Goal: Task Accomplishment & Management: Use online tool/utility

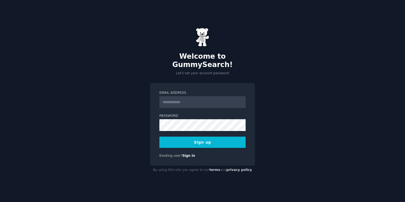
click at [177, 100] on input "Email Address" at bounding box center [202, 102] width 86 height 12
type input "**********"
click at [159, 131] on div at bounding box center [159, 131] width 0 height 0
click at [177, 141] on button "Sign up" at bounding box center [202, 141] width 86 height 11
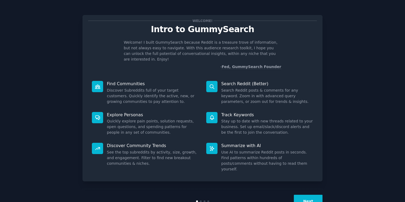
click at [309, 195] on button "Next" at bounding box center [308, 201] width 29 height 13
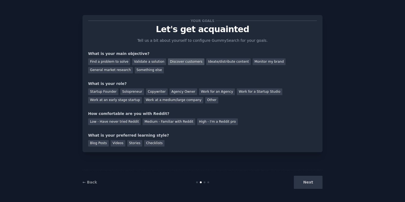
click at [190, 63] on div "Discover customers" at bounding box center [186, 61] width 36 height 7
click at [206, 59] on div "Ideate/distribute content" at bounding box center [228, 61] width 44 height 7
click at [192, 63] on div "Discover customers" at bounding box center [186, 61] width 36 height 7
click at [162, 102] on div "Work at a medium/large company" at bounding box center [173, 100] width 59 height 7
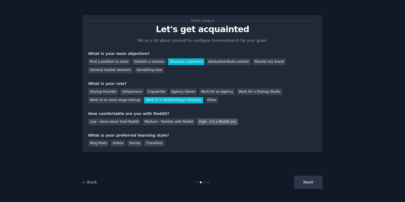
click at [197, 122] on div "High - I'm a Reddit pro" at bounding box center [217, 121] width 41 height 7
click at [147, 145] on div "Checklists" at bounding box center [154, 143] width 20 height 7
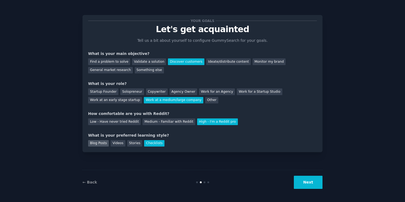
click at [95, 146] on div "Blog Posts" at bounding box center [98, 143] width 21 height 7
click at [155, 142] on div "Checklists" at bounding box center [154, 143] width 20 height 7
click at [314, 186] on button "Next" at bounding box center [308, 182] width 29 height 13
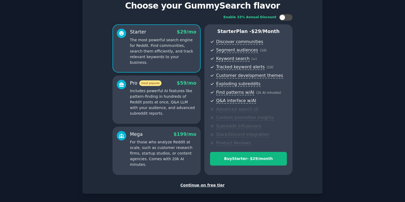
scroll to position [20, 0]
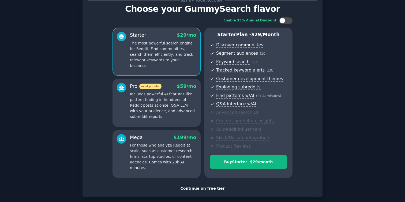
click at [205, 187] on div "Continue on free tier" at bounding box center [202, 188] width 229 height 6
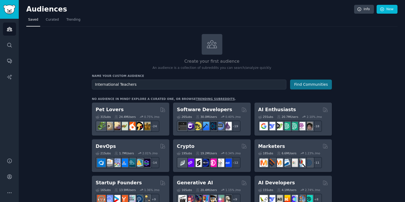
type input "International Teachers"
click at [321, 84] on button "Find Communities" at bounding box center [311, 84] width 42 height 10
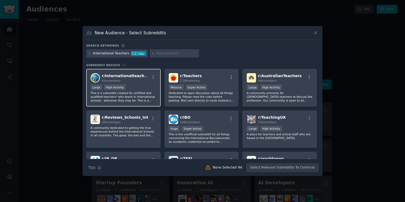
click at [150, 87] on div "Large High Activity" at bounding box center [123, 87] width 66 height 7
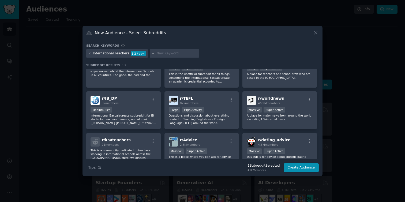
scroll to position [63, 0]
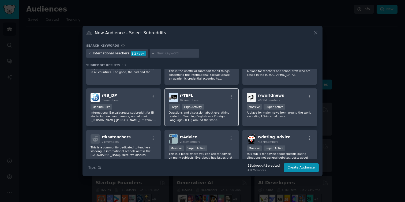
click at [232, 112] on p "Questions and discussion about everything related to Teaching English as a Fore…" at bounding box center [202, 116] width 66 height 11
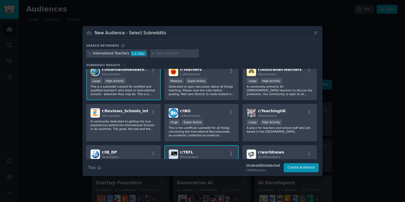
scroll to position [0, 0]
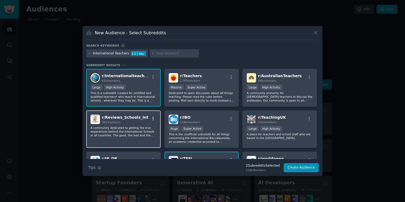
click at [153, 119] on icon "button" at bounding box center [153, 118] width 5 height 5
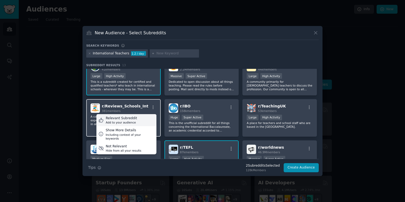
scroll to position [20, 0]
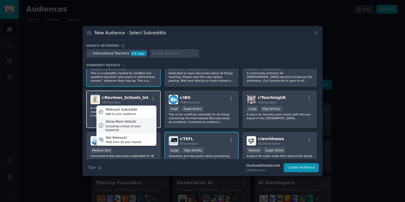
click at [145, 124] on div "Including context of your keywords" at bounding box center [129, 127] width 49 height 7
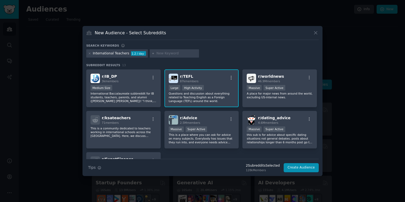
scroll to position [0, 0]
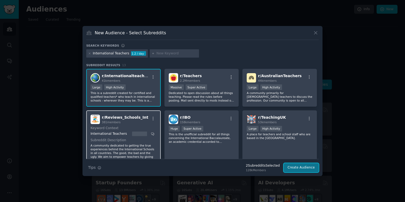
click at [289, 168] on button "Create Audience" at bounding box center [300, 167] width 35 height 9
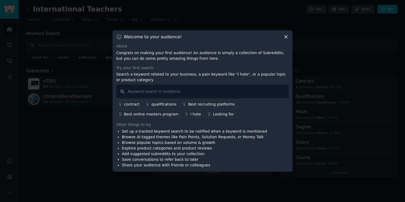
click at [285, 35] on icon at bounding box center [286, 37] width 6 height 6
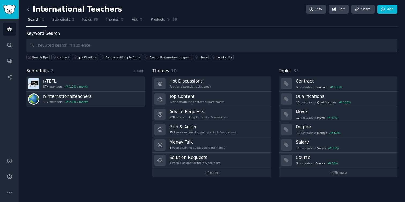
click at [27, 10] on icon at bounding box center [28, 9] width 6 height 6
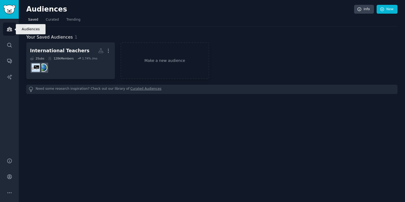
click at [11, 27] on icon "Sidebar" at bounding box center [10, 29] width 6 height 6
click at [12, 9] on img "Sidebar" at bounding box center [9, 9] width 12 height 9
click at [72, 17] on link "Trending" at bounding box center [73, 21] width 18 height 11
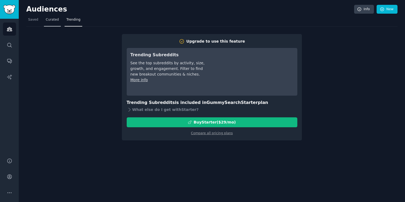
click at [53, 22] on span "Curated" at bounding box center [52, 19] width 13 height 5
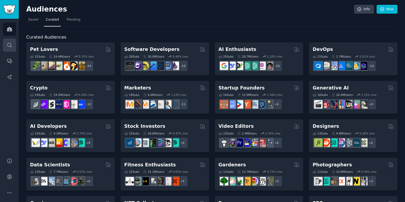
click at [12, 47] on link "Search" at bounding box center [9, 45] width 13 height 13
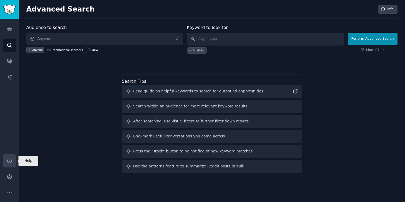
click at [10, 161] on icon "Sidebar" at bounding box center [10, 161] width 6 height 6
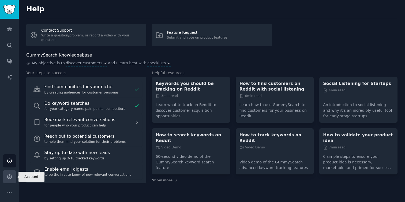
click at [7, 180] on link "Account" at bounding box center [9, 176] width 13 height 13
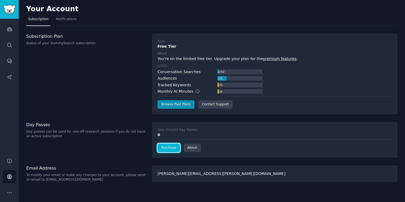
click at [169, 145] on link "Purchase" at bounding box center [168, 147] width 22 height 9
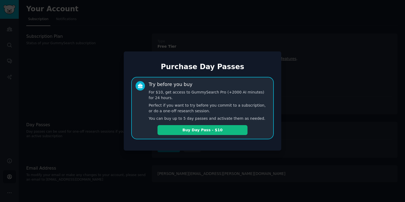
click at [155, 165] on div at bounding box center [202, 101] width 405 height 202
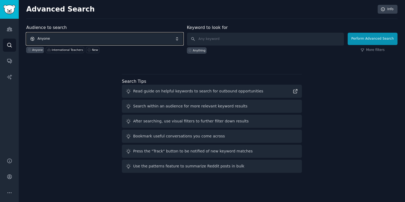
click at [176, 38] on span "Anyone" at bounding box center [104, 39] width 157 height 12
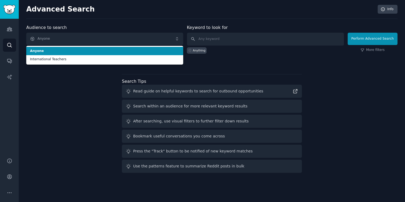
click at [171, 26] on div "Audience to search Anyone Anyone International Teachers Anyone International Te…" at bounding box center [104, 38] width 157 height 29
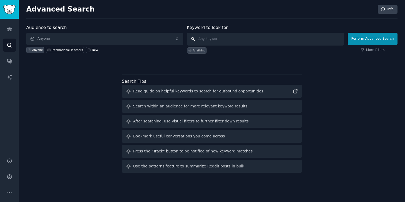
click at [218, 39] on input "text" at bounding box center [265, 39] width 157 height 13
type input "teaching in the us"
click at [366, 50] on link "More filters" at bounding box center [372, 50] width 24 height 5
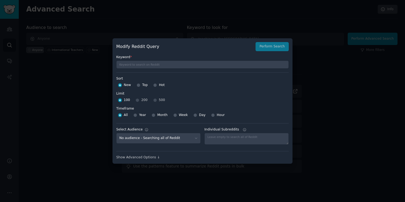
click at [315, 103] on div at bounding box center [202, 101] width 405 height 202
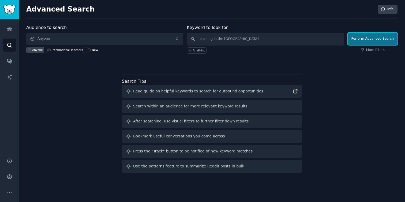
click at [358, 37] on button "Perform Advanced Search" at bounding box center [372, 39] width 50 height 12
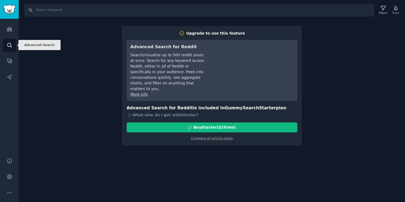
click at [10, 43] on icon "Sidebar" at bounding box center [9, 45] width 4 height 4
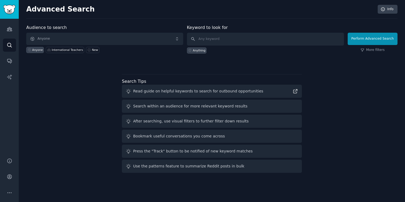
click at [64, 12] on h2 "Advanced Search" at bounding box center [200, 9] width 348 height 9
click at [8, 62] on icon "Sidebar" at bounding box center [9, 61] width 4 height 4
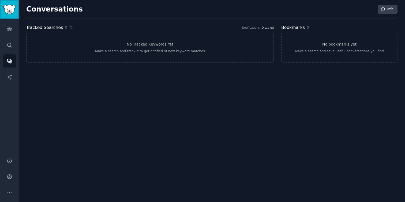
click at [13, 12] on img "Sidebar" at bounding box center [9, 9] width 12 height 9
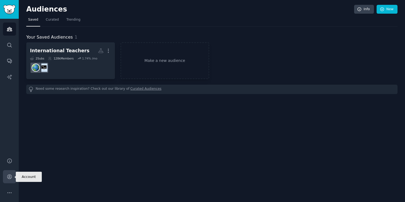
click at [9, 180] on link "Account" at bounding box center [9, 176] width 13 height 13
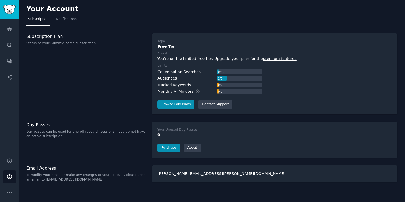
click at [178, 73] on div "Conversation Searches" at bounding box center [178, 72] width 43 height 6
click at [12, 60] on icon "Sidebar" at bounding box center [10, 61] width 6 height 6
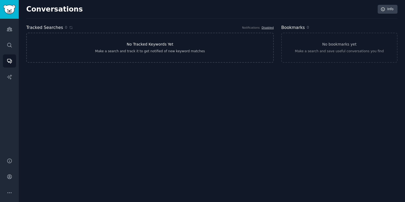
click at [69, 43] on link "No Tracked Keywords Yet Make a search and track it to get notified of new keywo…" at bounding box center [149, 48] width 247 height 30
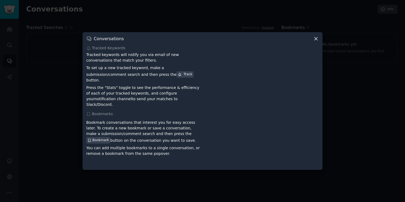
click at [315, 40] on icon at bounding box center [315, 38] width 3 height 3
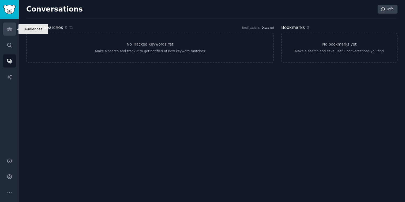
click at [12, 25] on link "Audiences" at bounding box center [9, 28] width 13 height 13
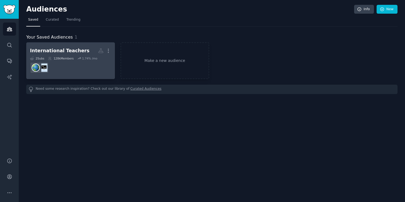
click at [75, 49] on div "International Teachers" at bounding box center [59, 50] width 59 height 7
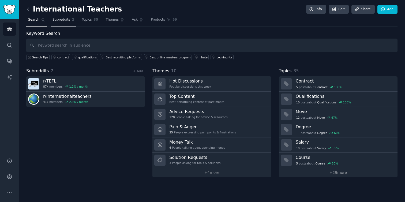
click at [61, 21] on span "Subreddits" at bounding box center [61, 19] width 18 height 5
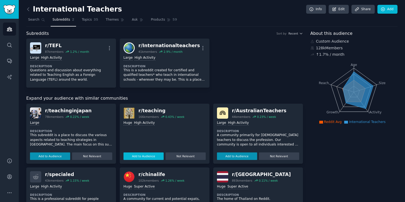
click at [149, 157] on button "Add to Audience" at bounding box center [143, 155] width 40 height 7
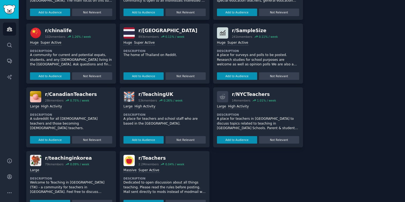
scroll to position [160, 0]
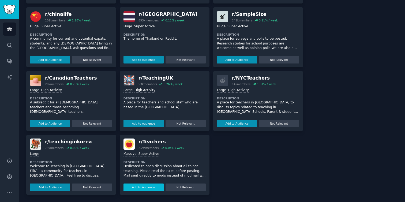
click at [147, 187] on button "Add to Audience" at bounding box center [143, 186] width 40 height 7
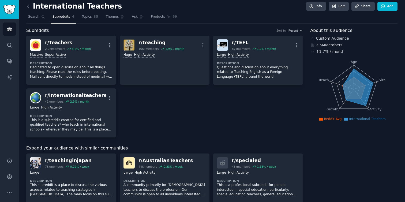
scroll to position [0, 0]
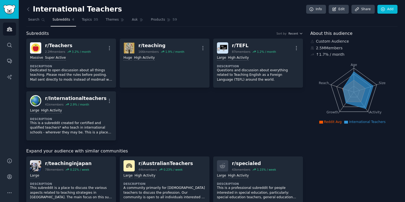
click at [64, 22] on link "Subreddits 4" at bounding box center [63, 21] width 25 height 11
click at [40, 25] on link "Search" at bounding box center [36, 21] width 21 height 11
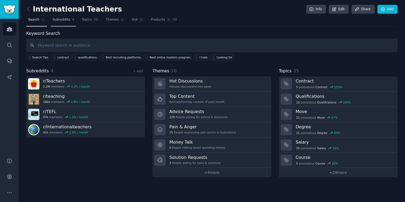
click at [66, 20] on span "Subreddits" at bounding box center [61, 19] width 18 height 5
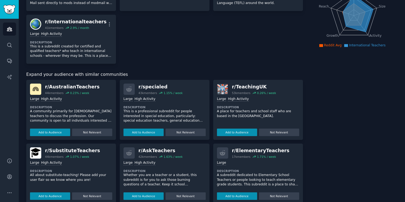
scroll to position [200, 0]
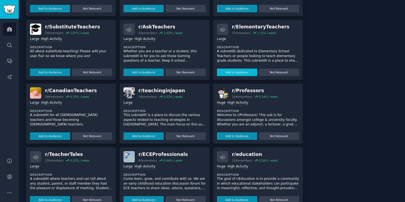
click at [241, 71] on button "Add to Audience" at bounding box center [237, 72] width 40 height 7
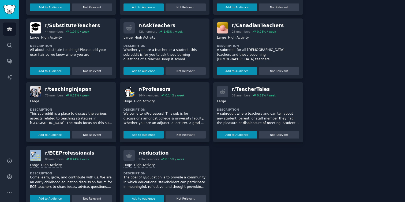
scroll to position [213, 0]
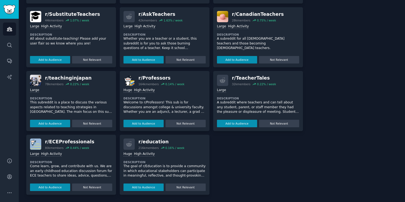
click at [225, 158] on div "r/ AustralianTeachers 44k members 0.23 % / week Large High Activity Description…" at bounding box center [164, 69] width 276 height 251
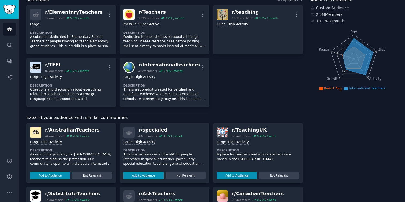
scroll to position [0, 0]
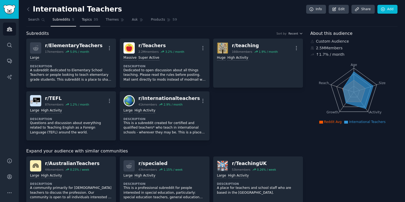
click at [86, 21] on span "Topics" at bounding box center [87, 19] width 10 height 5
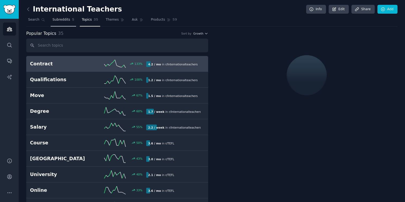
click at [64, 21] on span "Subreddits" at bounding box center [61, 19] width 18 height 5
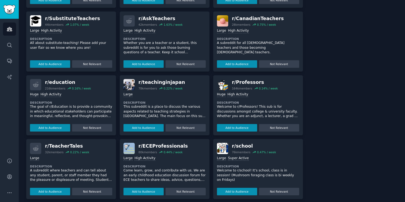
scroll to position [213, 0]
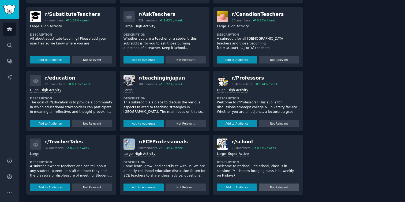
click at [293, 186] on button "Not Relevant" at bounding box center [279, 186] width 40 height 7
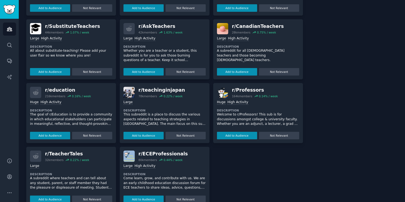
scroll to position [196, 0]
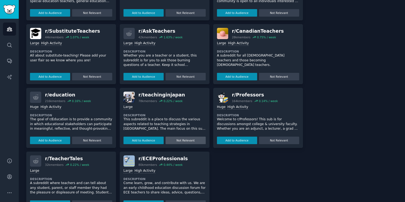
click at [199, 139] on button "Not Relevant" at bounding box center [185, 139] width 40 height 7
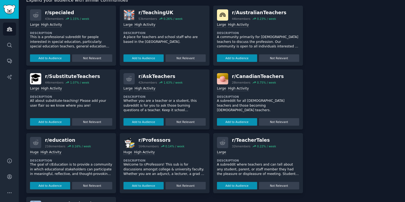
scroll to position [141, 0]
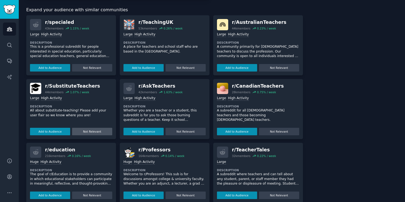
click at [103, 131] on button "Not Relevant" at bounding box center [92, 131] width 40 height 7
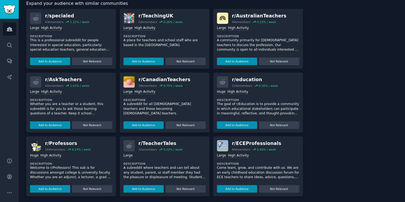
scroll to position [149, 0]
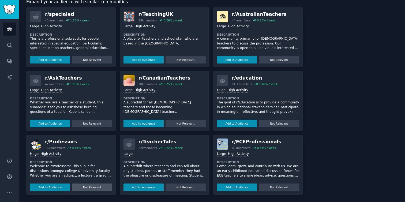
click at [100, 186] on button "Not Relevant" at bounding box center [92, 186] width 40 height 7
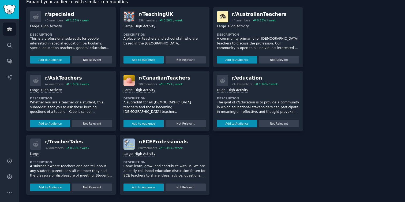
click at [100, 186] on button "Not Relevant" at bounding box center [92, 186] width 40 height 7
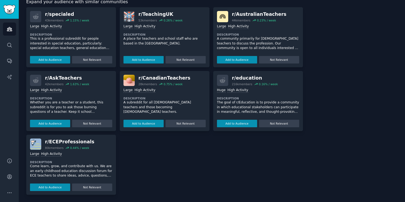
scroll to position [0, 0]
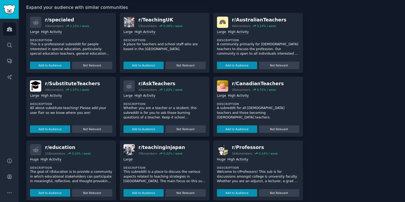
scroll to position [213, 0]
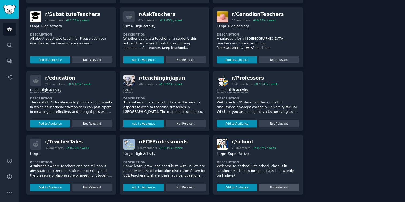
click at [264, 186] on button "Not Relevant" at bounding box center [279, 186] width 40 height 7
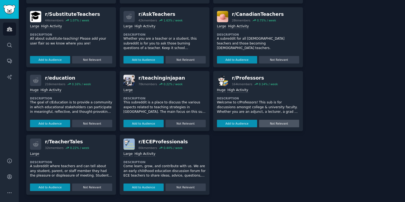
click at [278, 122] on button "Not Relevant" at bounding box center [279, 123] width 40 height 7
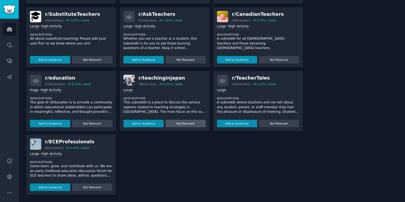
click at [199, 122] on button "Not Relevant" at bounding box center [185, 123] width 40 height 7
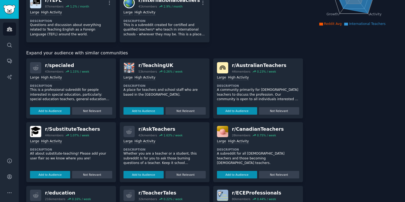
scroll to position [0, 0]
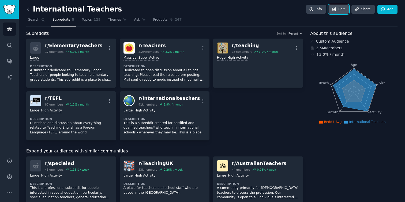
click at [339, 7] on link "Edit" at bounding box center [338, 9] width 20 height 9
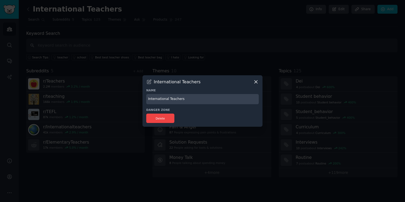
click at [257, 82] on icon at bounding box center [256, 82] width 6 height 6
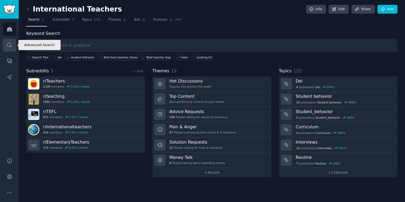
click at [9, 44] on icon "Sidebar" at bounding box center [10, 45] width 6 height 6
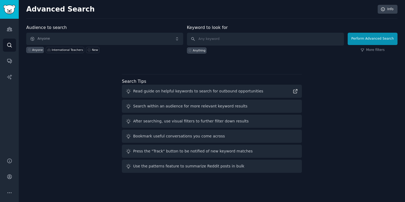
click at [54, 103] on div "Audience to search Anyone Anyone International Teachers New Keyword to look for…" at bounding box center [211, 99] width 371 height 150
click at [11, 29] on icon "Sidebar" at bounding box center [9, 29] width 5 height 4
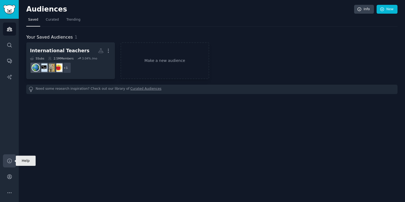
click at [12, 160] on link "Help" at bounding box center [9, 160] width 13 height 13
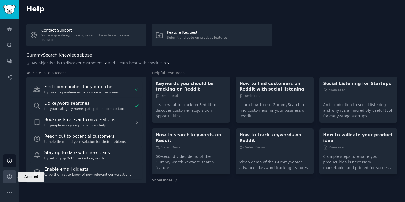
click at [12, 179] on icon "Sidebar" at bounding box center [10, 177] width 6 height 6
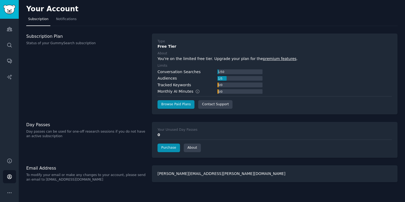
click at [218, 73] on div "1 / 50" at bounding box center [220, 71] width 7 height 5
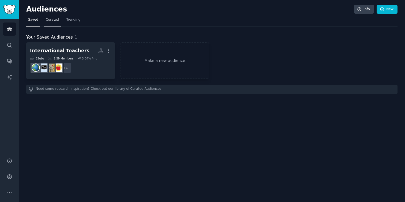
click at [58, 23] on link "Curated" at bounding box center [52, 21] width 17 height 11
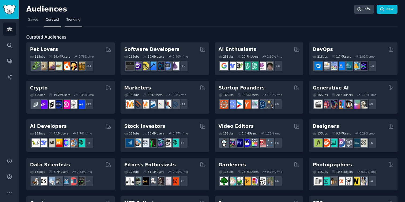
click at [72, 21] on span "Trending" at bounding box center [73, 19] width 14 height 5
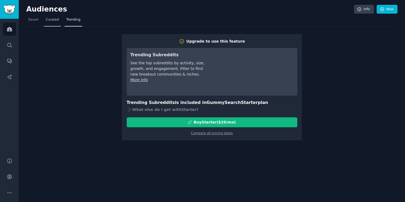
click at [46, 22] on link "Curated" at bounding box center [52, 21] width 17 height 11
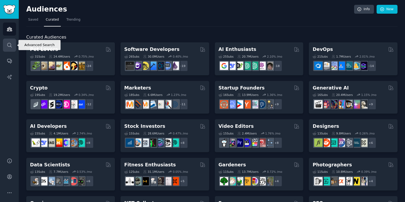
click at [11, 48] on icon "Sidebar" at bounding box center [10, 45] width 6 height 6
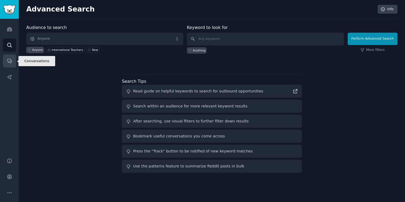
click at [12, 58] on icon "Sidebar" at bounding box center [10, 61] width 6 height 6
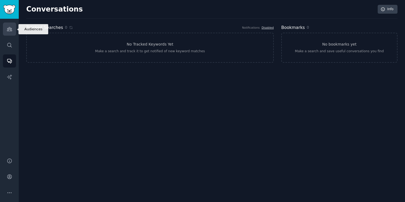
click at [9, 30] on icon "Sidebar" at bounding box center [10, 29] width 6 height 6
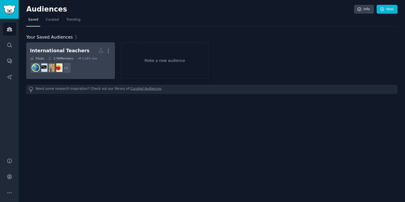
click at [74, 45] on link "International Teachers More 5 Sub s 2.5M Members 3.04 % /mo + 1" at bounding box center [70, 60] width 89 height 37
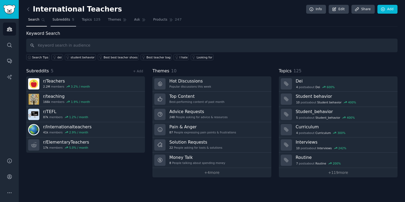
click at [64, 20] on span "Subreddits" at bounding box center [61, 19] width 18 height 5
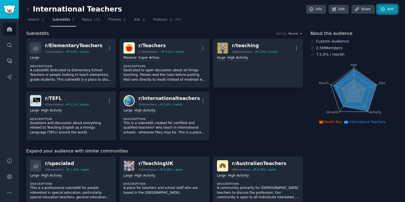
click at [381, 8] on icon at bounding box center [382, 9] width 5 height 5
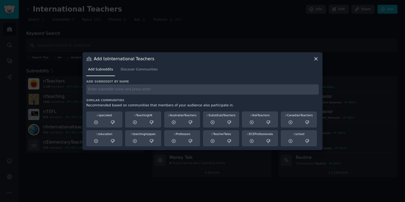
click at [210, 89] on input "text" at bounding box center [202, 89] width 232 height 10
click at [141, 71] on span "Discover Communities" at bounding box center [138, 69] width 37 height 5
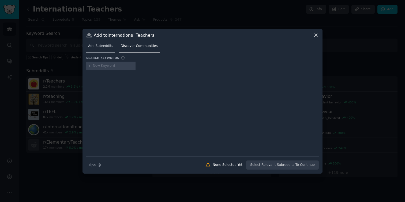
click at [101, 47] on span "Add Subreddits" at bounding box center [100, 46] width 25 height 5
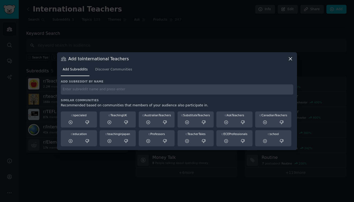
paste input "r/ESL_Teachers"
type input "r/ESL_Teachers"
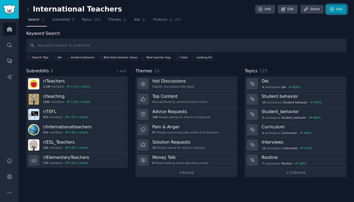
click at [335, 9] on link "Add" at bounding box center [336, 9] width 20 height 9
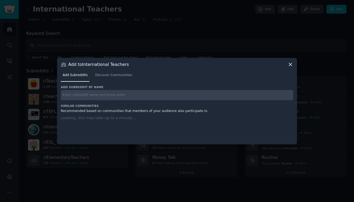
click at [162, 99] on input "text" at bounding box center [177, 95] width 232 height 10
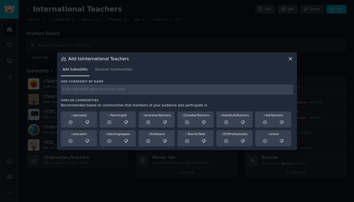
paste input "r/AskAnAmerican"
type input "r/AskAnAmerican"
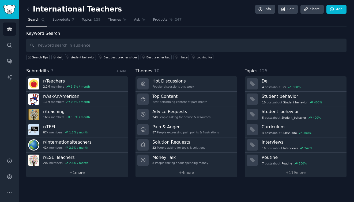
click at [82, 169] on link "+ 1 more" at bounding box center [77, 172] width 102 height 9
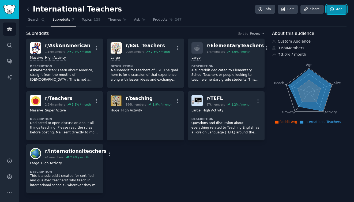
click at [338, 6] on link "Add" at bounding box center [336, 9] width 20 height 9
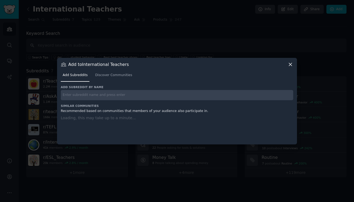
click at [183, 93] on input "text" at bounding box center [177, 95] width 232 height 10
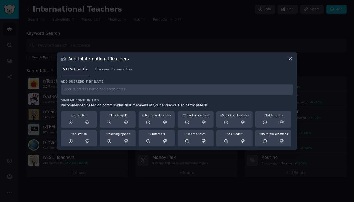
paste input "r/TeacherReality"
type input "r/TeacherReality"
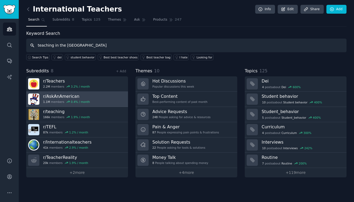
type input "teaching in the us"
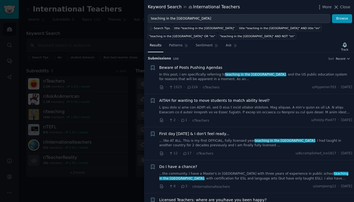
click at [210, 73] on link "In this post, I am specifically referring to teaching in the us , and the US pu…" at bounding box center [255, 76] width 193 height 9
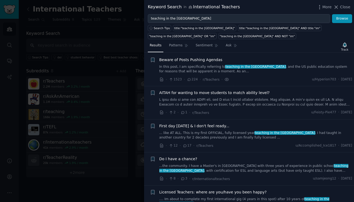
scroll to position [8, 0]
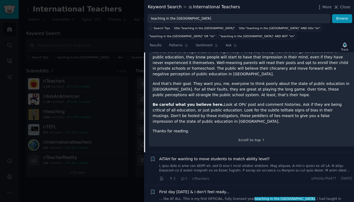
scroll to position [281, 0]
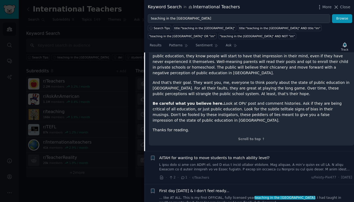
click at [264, 188] on div "First day tomorrow & I don't feel ready... ... like AT ALL. This is my first OF…" at bounding box center [255, 200] width 193 height 25
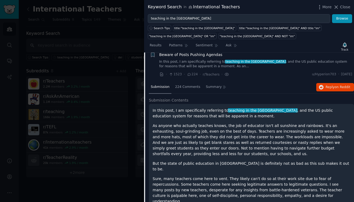
scroll to position [0, 0]
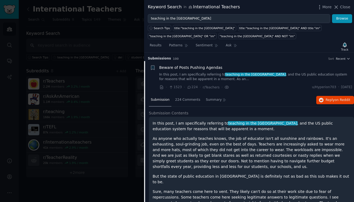
click at [262, 81] on link "In this post, I am specifically referring to teaching in the us , and the US pu…" at bounding box center [255, 76] width 193 height 9
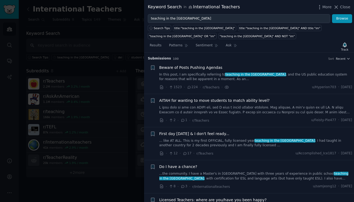
scroll to position [8, 0]
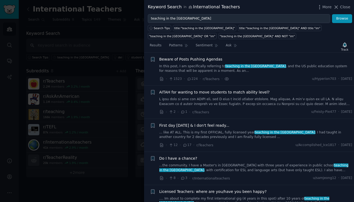
click at [235, 126] on div "First day tomorrow & I don't feel ready..." at bounding box center [255, 126] width 193 height 6
click at [232, 138] on link "... like AT ALL. This is my first OFFICIAL, fully licensed year teaching in the…" at bounding box center [255, 134] width 193 height 9
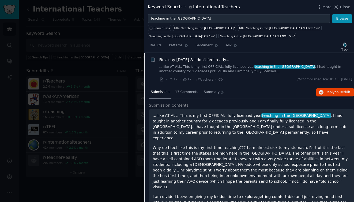
scroll to position [74, 0]
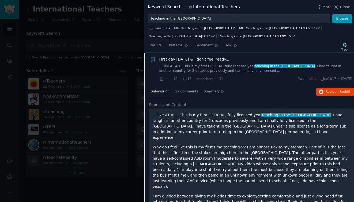
click at [241, 84] on li "+ First day tomorrow & I don't feel ready... ... like AT ALL. This is my first …" at bounding box center [249, 69] width 210 height 33
click at [239, 57] on div "First day tomorrow & I don't feel ready..." at bounding box center [255, 59] width 193 height 6
click at [223, 59] on span "First day tomorrow & I don't feel ready..." at bounding box center [194, 59] width 70 height 6
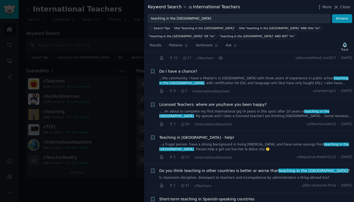
scroll to position [96, 0]
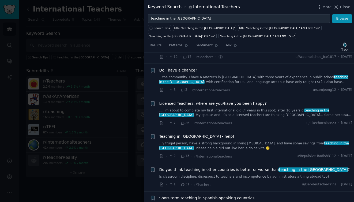
click at [218, 103] on span "Licensed Teachers: where are you/have you been happy?" at bounding box center [212, 104] width 107 height 6
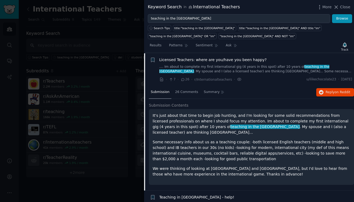
scroll to position [141, 0]
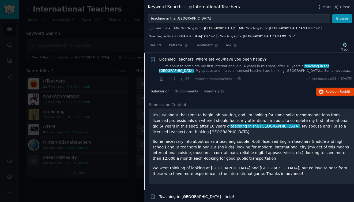
click at [223, 59] on span "Licensed Teachers: where are you/have you been happy?" at bounding box center [212, 59] width 107 height 6
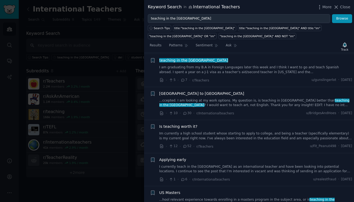
scroll to position [272, 0]
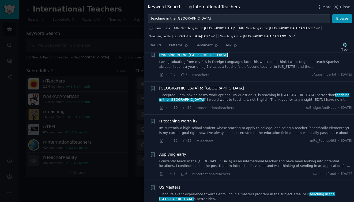
click at [181, 154] on span "Applying early" at bounding box center [172, 154] width 27 height 6
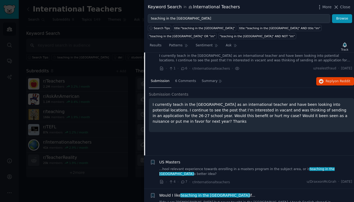
scroll to position [369, 0]
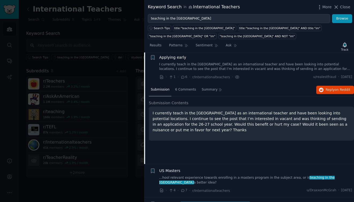
click at [182, 58] on span "Applying early" at bounding box center [172, 58] width 27 height 6
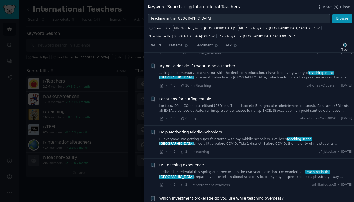
scroll to position [763, 0]
click at [337, 7] on icon at bounding box center [336, 7] width 6 height 6
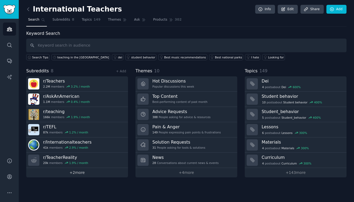
click at [84, 170] on link "+ 2 more" at bounding box center [77, 172] width 102 height 9
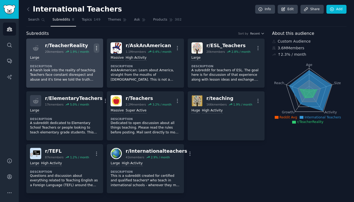
click at [96, 50] on icon "button" at bounding box center [96, 48] width 1 height 4
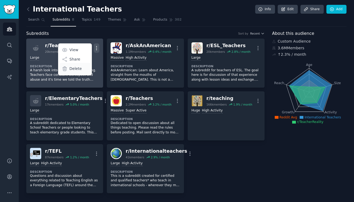
click at [86, 68] on div "Delete" at bounding box center [75, 68] width 32 height 11
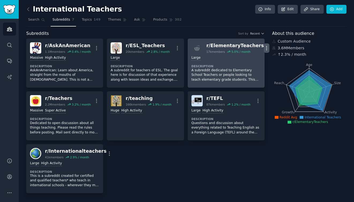
click at [264, 45] on icon "button" at bounding box center [267, 48] width 6 height 6
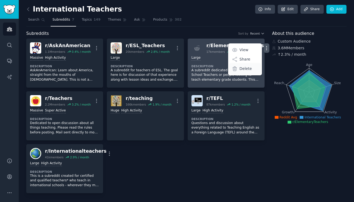
click at [247, 68] on div "Delete" at bounding box center [245, 68] width 32 height 11
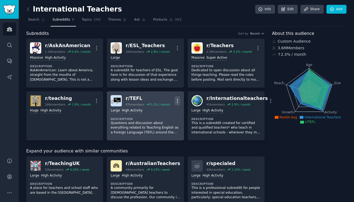
click at [177, 100] on icon "button" at bounding box center [177, 101] width 6 height 6
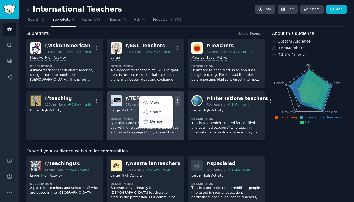
click at [164, 121] on div "Delete" at bounding box center [156, 121] width 32 height 11
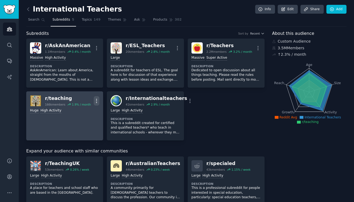
click at [95, 98] on icon "button" at bounding box center [97, 101] width 6 height 6
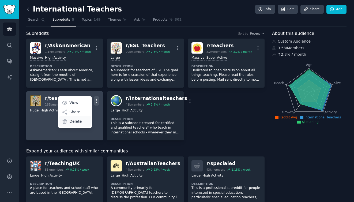
click at [86, 123] on div "Delete" at bounding box center [75, 121] width 32 height 11
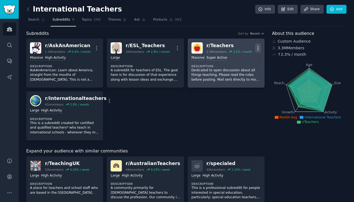
click at [257, 45] on icon "button" at bounding box center [258, 48] width 6 height 6
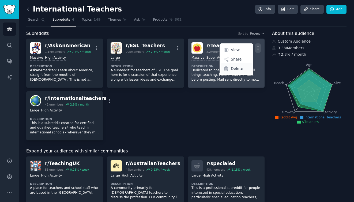
click at [245, 67] on div "Delete" at bounding box center [237, 68] width 32 height 11
